Goal: Check status: Check status

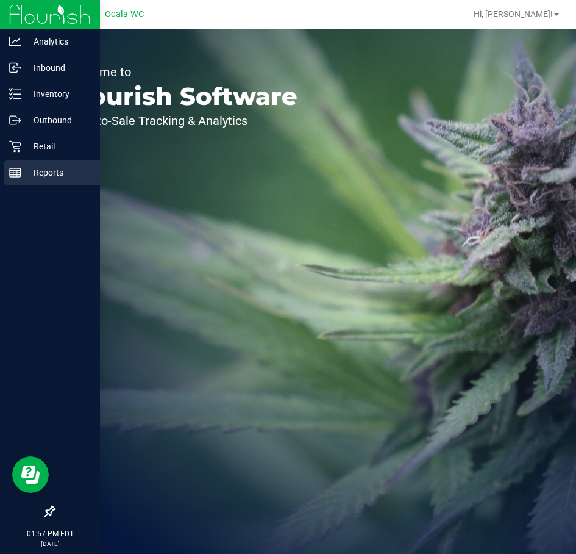
click at [48, 179] on p "Reports" at bounding box center [57, 172] width 73 height 15
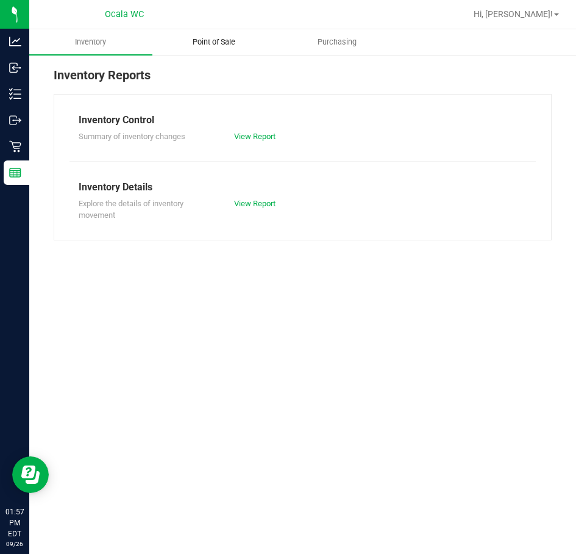
click at [207, 44] on span "Point of Sale" at bounding box center [214, 42] width 76 height 11
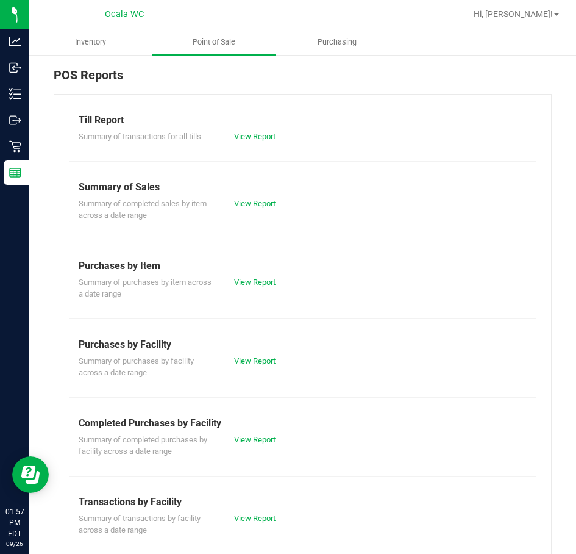
click at [263, 134] on link "View Report" at bounding box center [254, 136] width 41 height 9
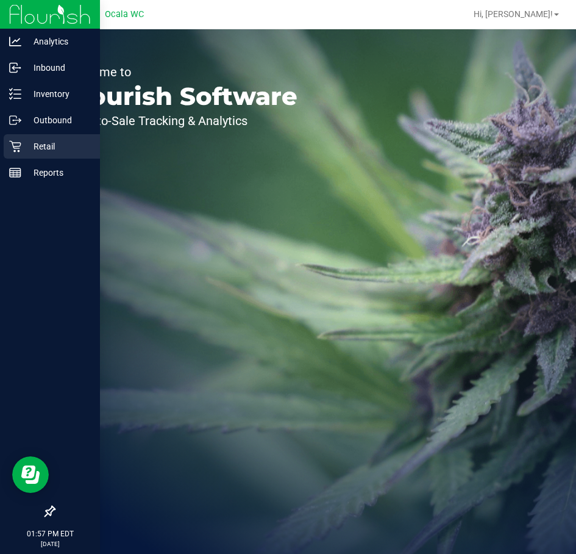
click at [41, 149] on p "Retail" at bounding box center [57, 146] width 73 height 15
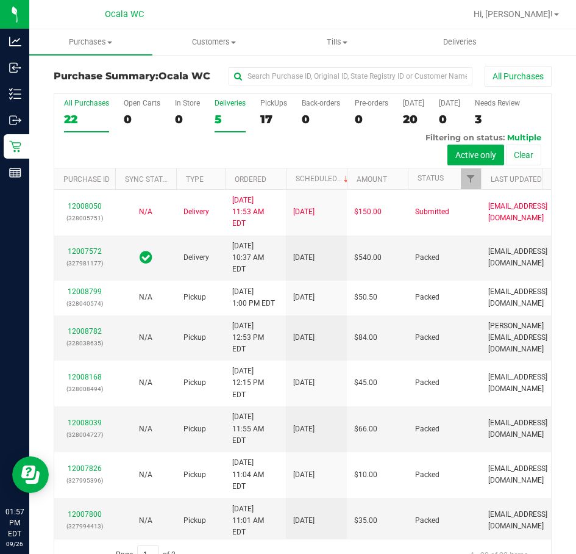
click at [215, 121] on div "5" at bounding box center [230, 119] width 31 height 14
click at [0, 0] on input "Deliveries 5" at bounding box center [0, 0] width 0 height 0
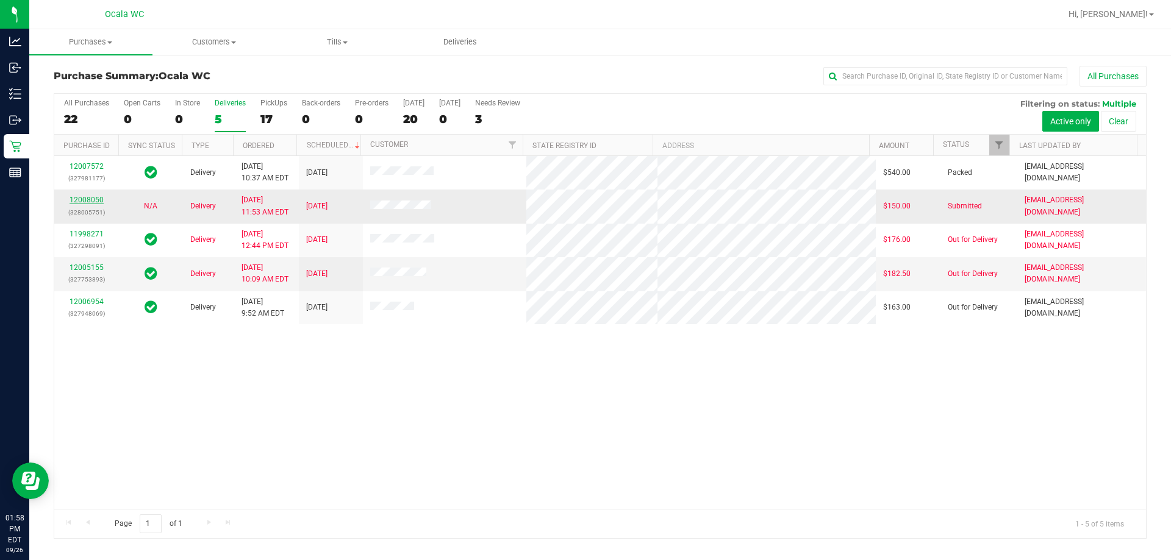
click at [80, 204] on link "12008050" at bounding box center [87, 200] width 34 height 9
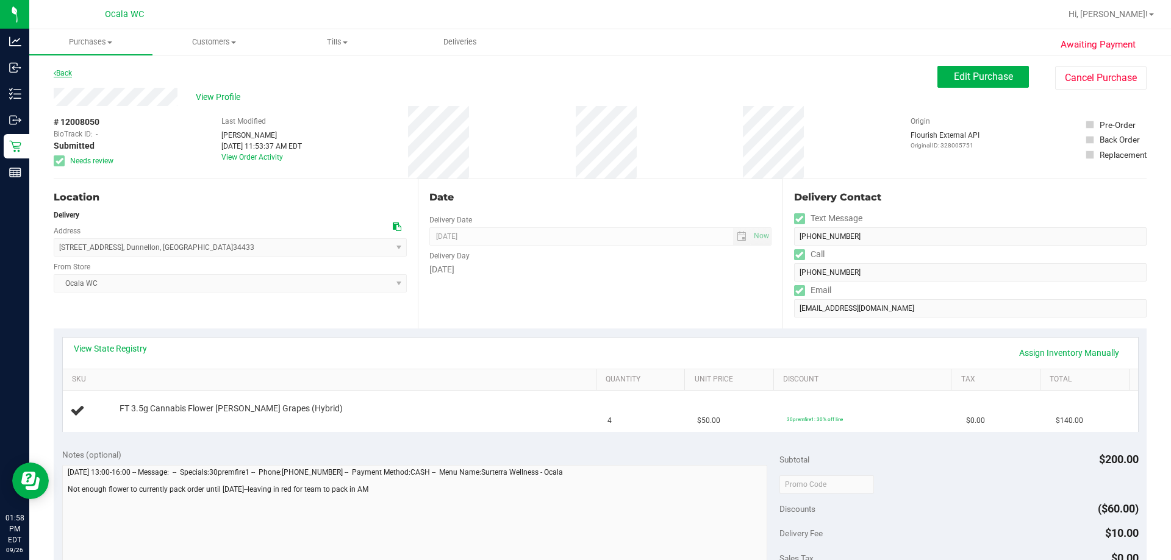
click at [65, 76] on link "Back" at bounding box center [63, 73] width 18 height 9
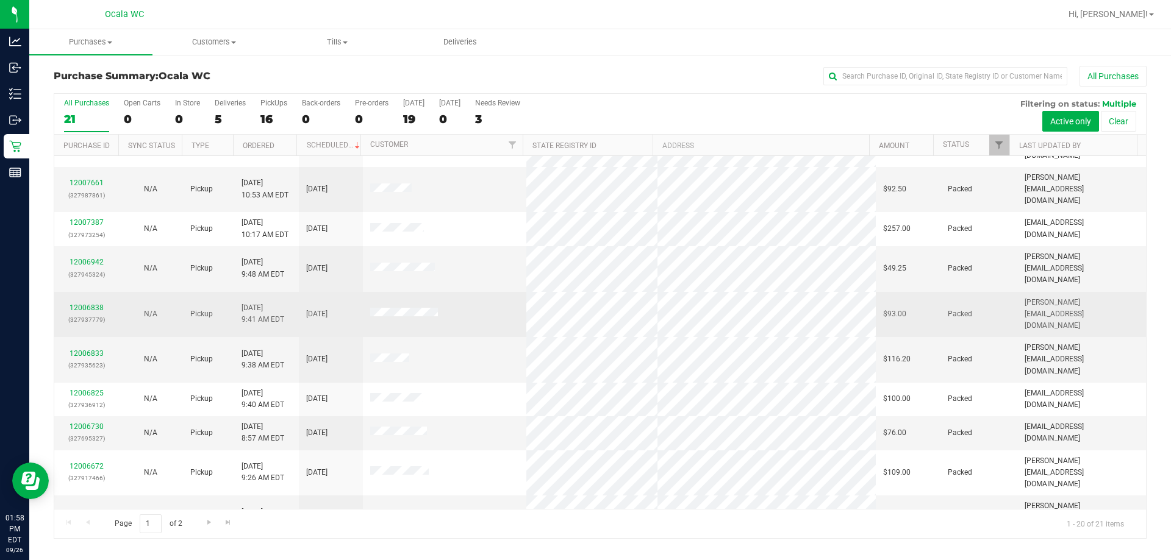
scroll to position [322, 0]
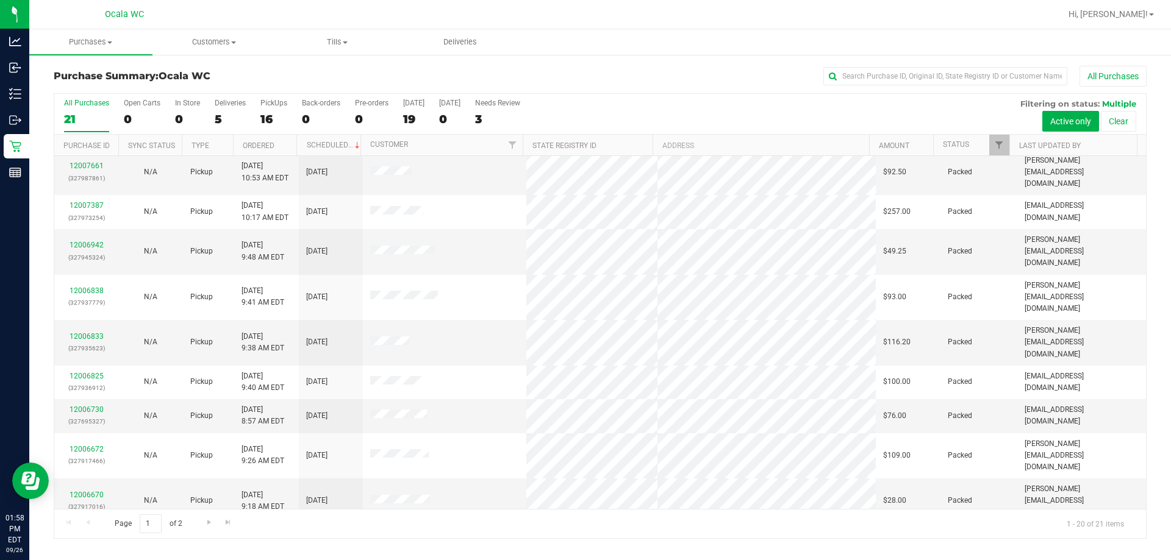
click at [89, 530] on link "11998271" at bounding box center [87, 534] width 34 height 9
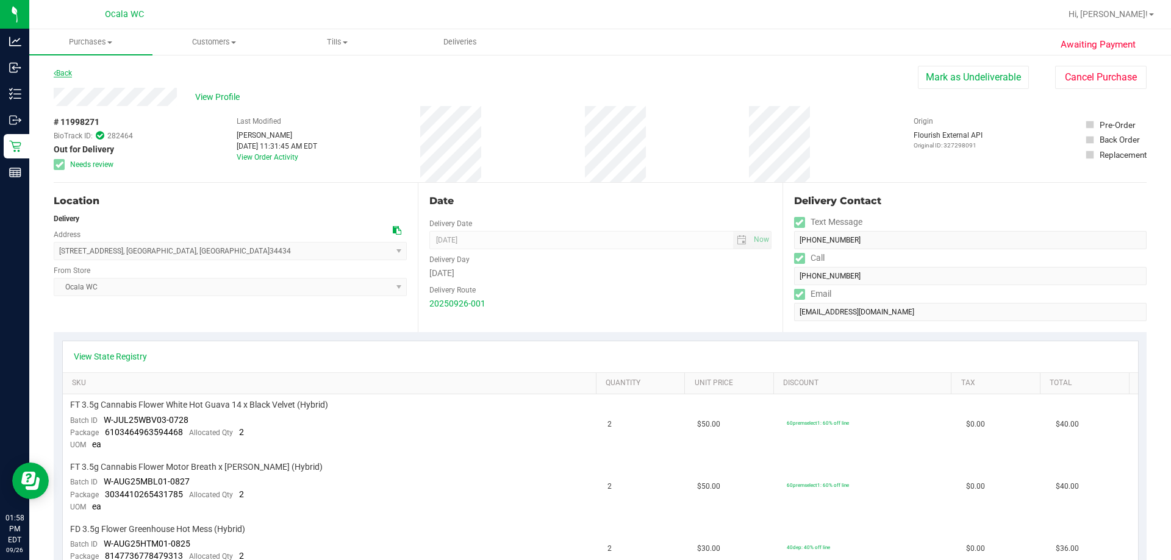
click at [63, 74] on link "Back" at bounding box center [63, 73] width 18 height 9
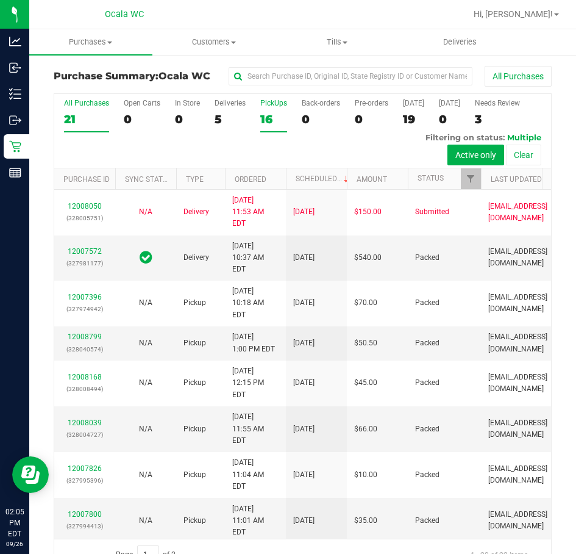
click at [269, 121] on div "16" at bounding box center [273, 119] width 27 height 14
click at [0, 0] on input "PickUps 16" at bounding box center [0, 0] width 0 height 0
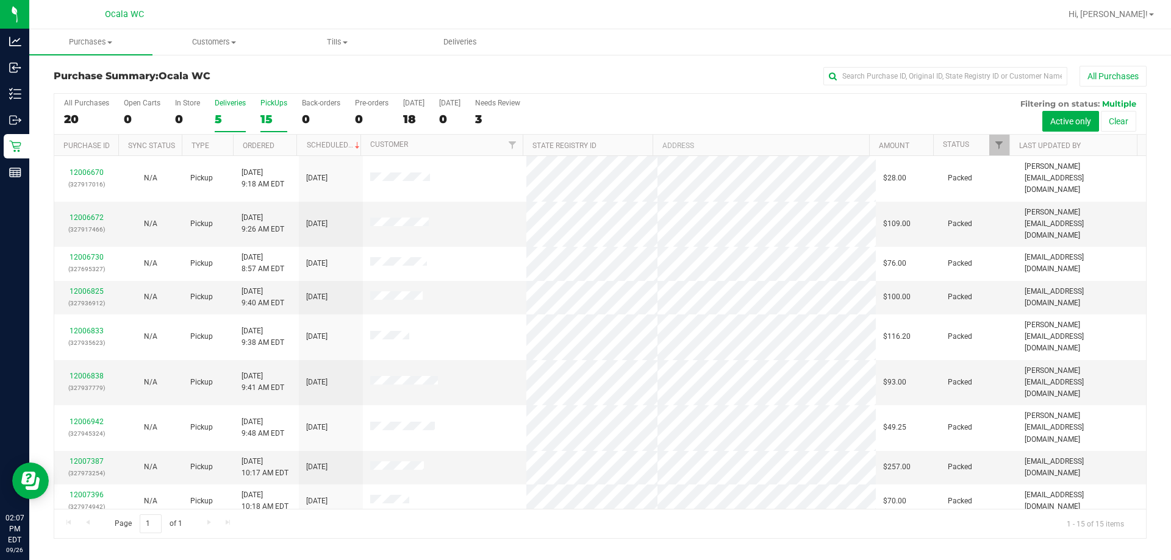
click at [216, 119] on div "5" at bounding box center [230, 119] width 31 height 14
click at [0, 0] on input "Deliveries 5" at bounding box center [0, 0] width 0 height 0
